Goal: Information Seeking & Learning: Learn about a topic

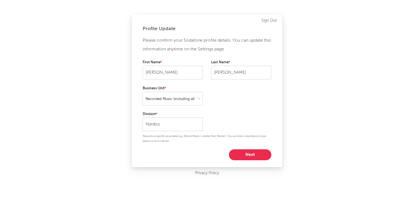
select select "recorded_music"
click at [248, 155] on button "Next" at bounding box center [250, 154] width 42 height 11
select select "director_vp"
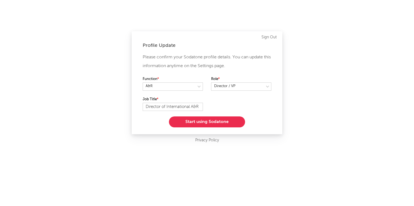
click at [223, 122] on button "Start using Sodatone" at bounding box center [207, 121] width 76 height 11
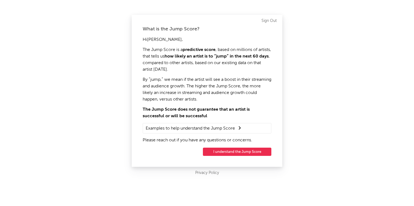
click at [241, 153] on button "I understand the Jump Score" at bounding box center [237, 151] width 68 height 8
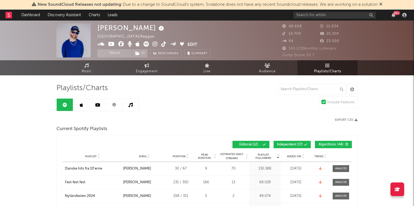
click at [382, 4] on icon at bounding box center [380, 4] width 3 height 4
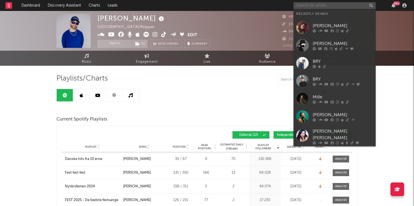
click at [310, 4] on input "text" at bounding box center [334, 5] width 82 height 7
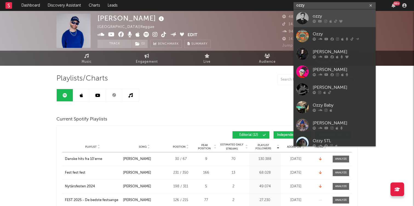
type input "ozzy"
click at [323, 14] on div "ozzy" at bounding box center [343, 16] width 60 height 7
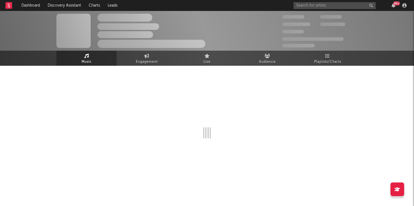
select select "6m"
